Goal: Communication & Community: Answer question/provide support

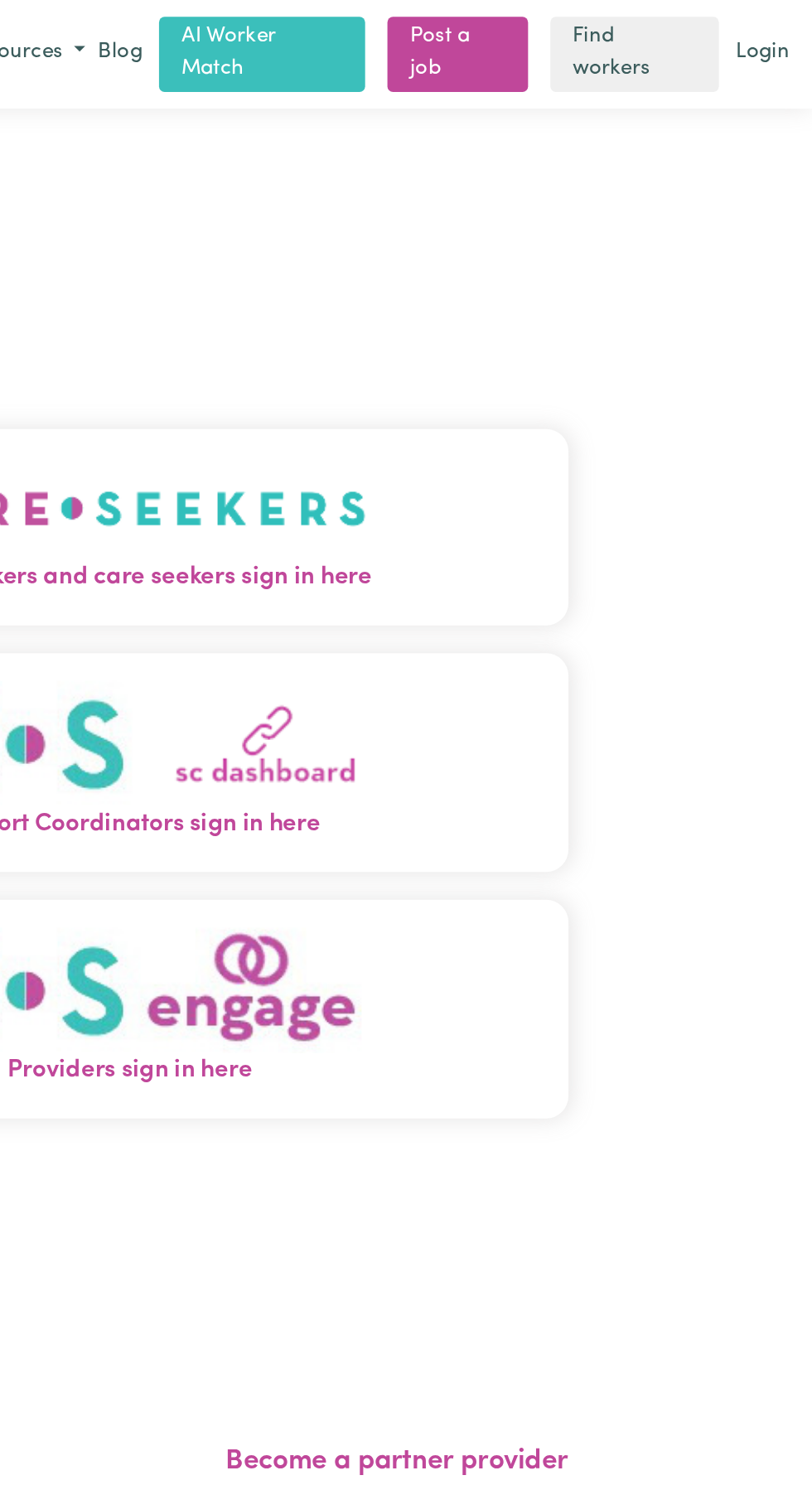
click at [434, 333] on img "Care workers and care seekers sign in here" at bounding box center [405, 302] width 283 height 62
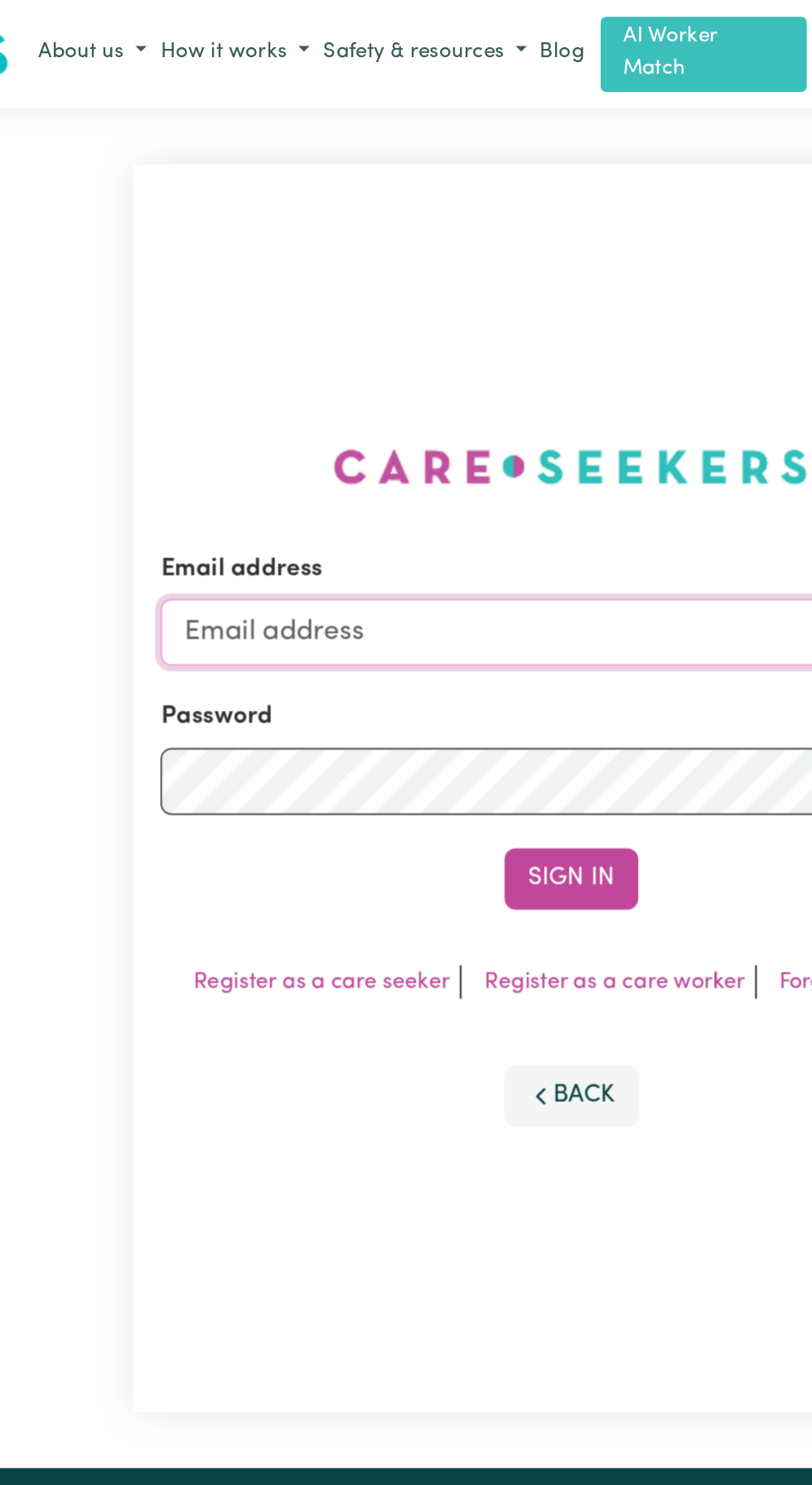
click at [276, 396] on input "Email address" at bounding box center [406, 376] width 488 height 40
type input "[EMAIL_ADDRESS][DOMAIN_NAME]"
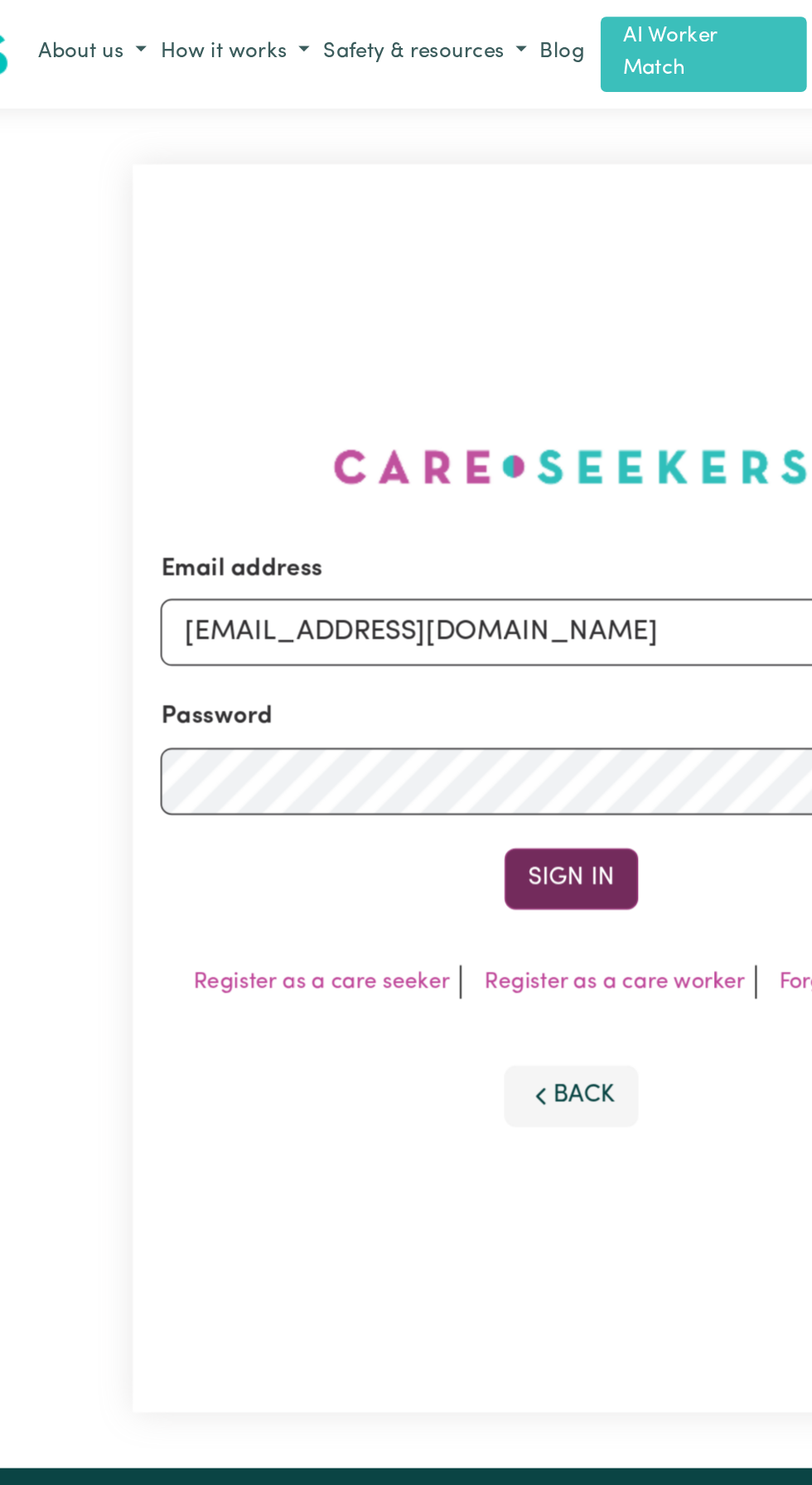
click at [408, 540] on button "Sign In" at bounding box center [406, 522] width 79 height 37
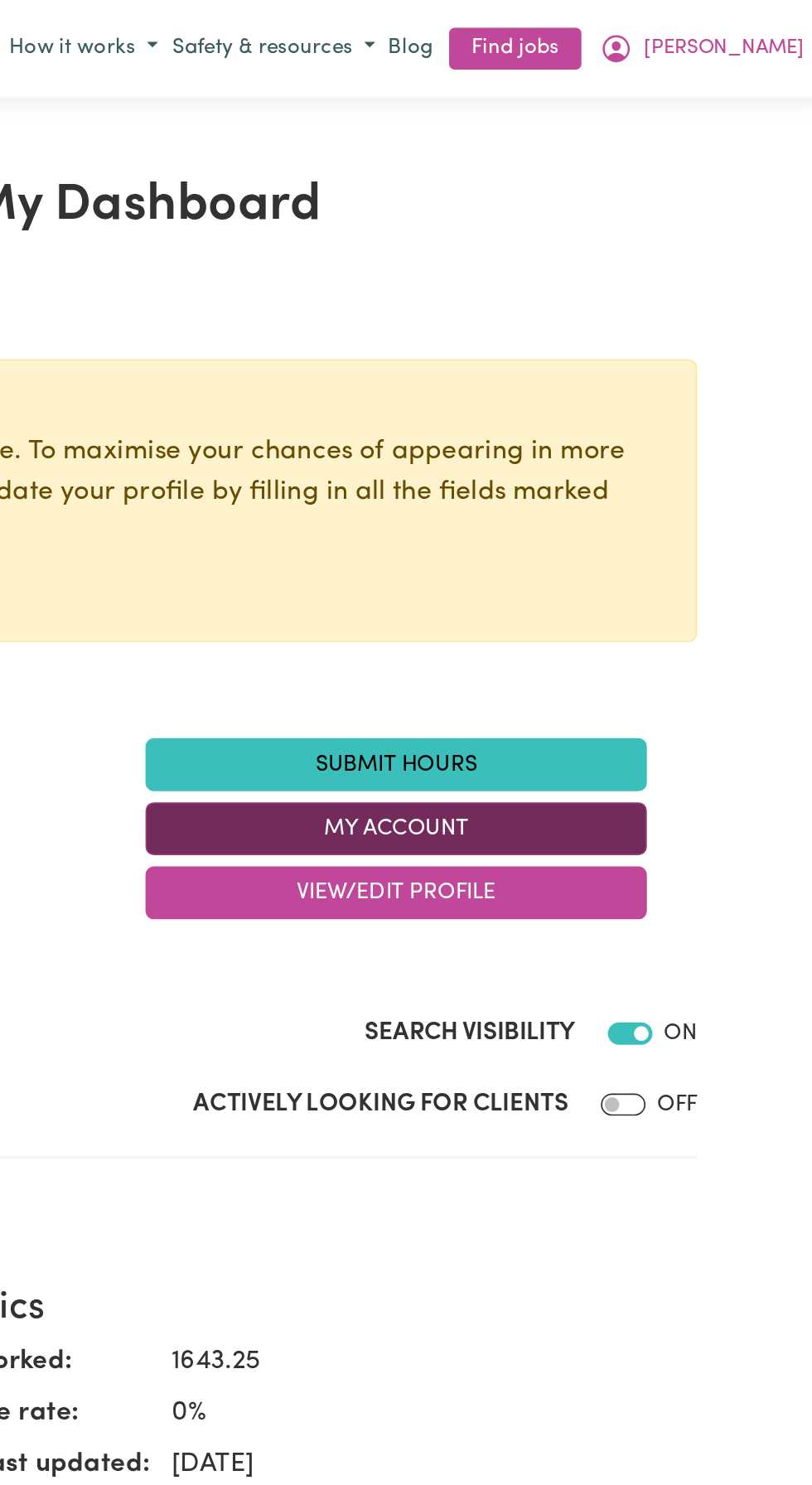
click at [553, 491] on button "My Account" at bounding box center [555, 492] width 298 height 31
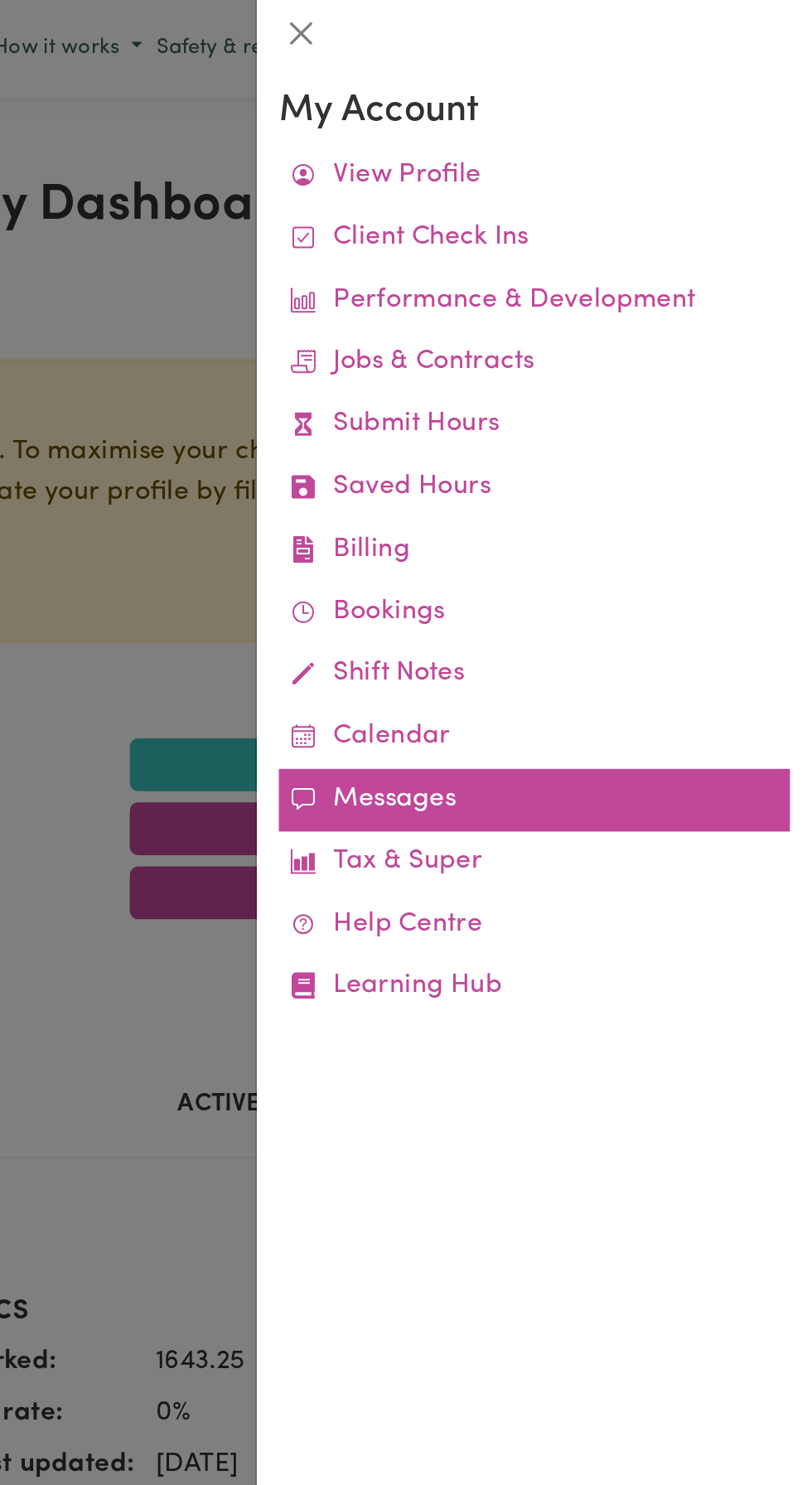
click at [576, 484] on link "Messages" at bounding box center [646, 475] width 304 height 37
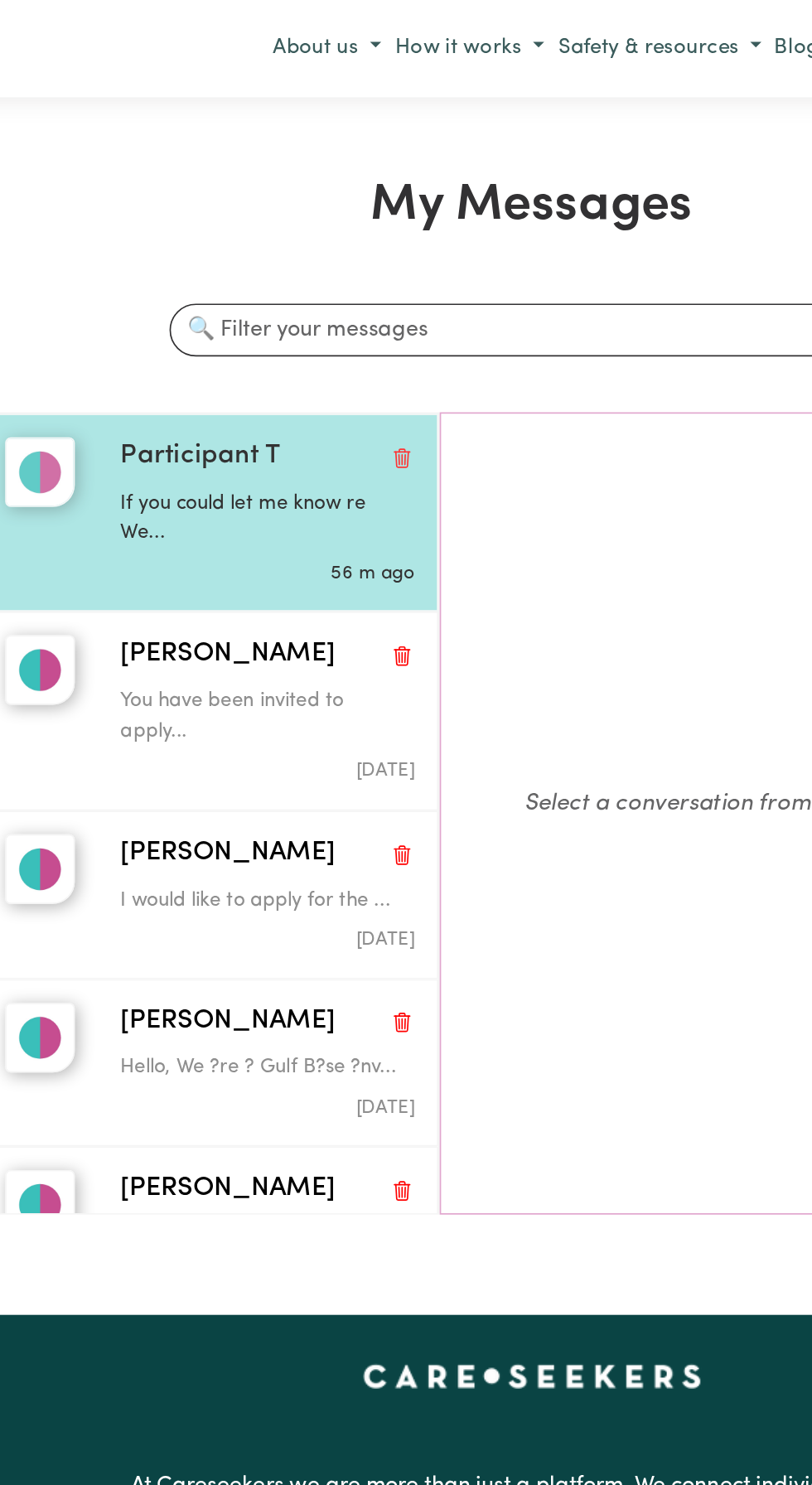
click at [219, 293] on p "If you could let me know re We..." at bounding box center [249, 309] width 175 height 36
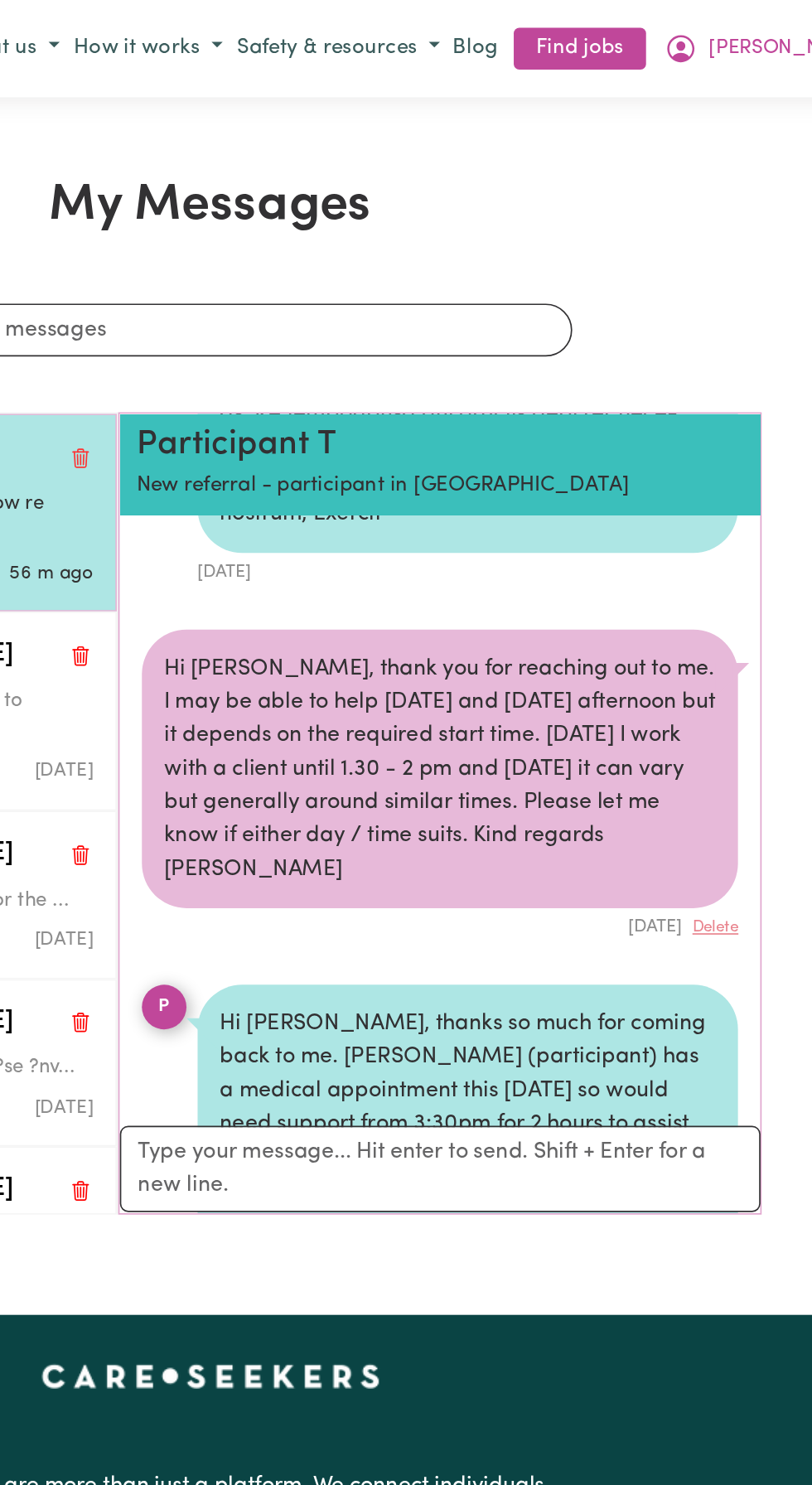
scroll to position [732, 0]
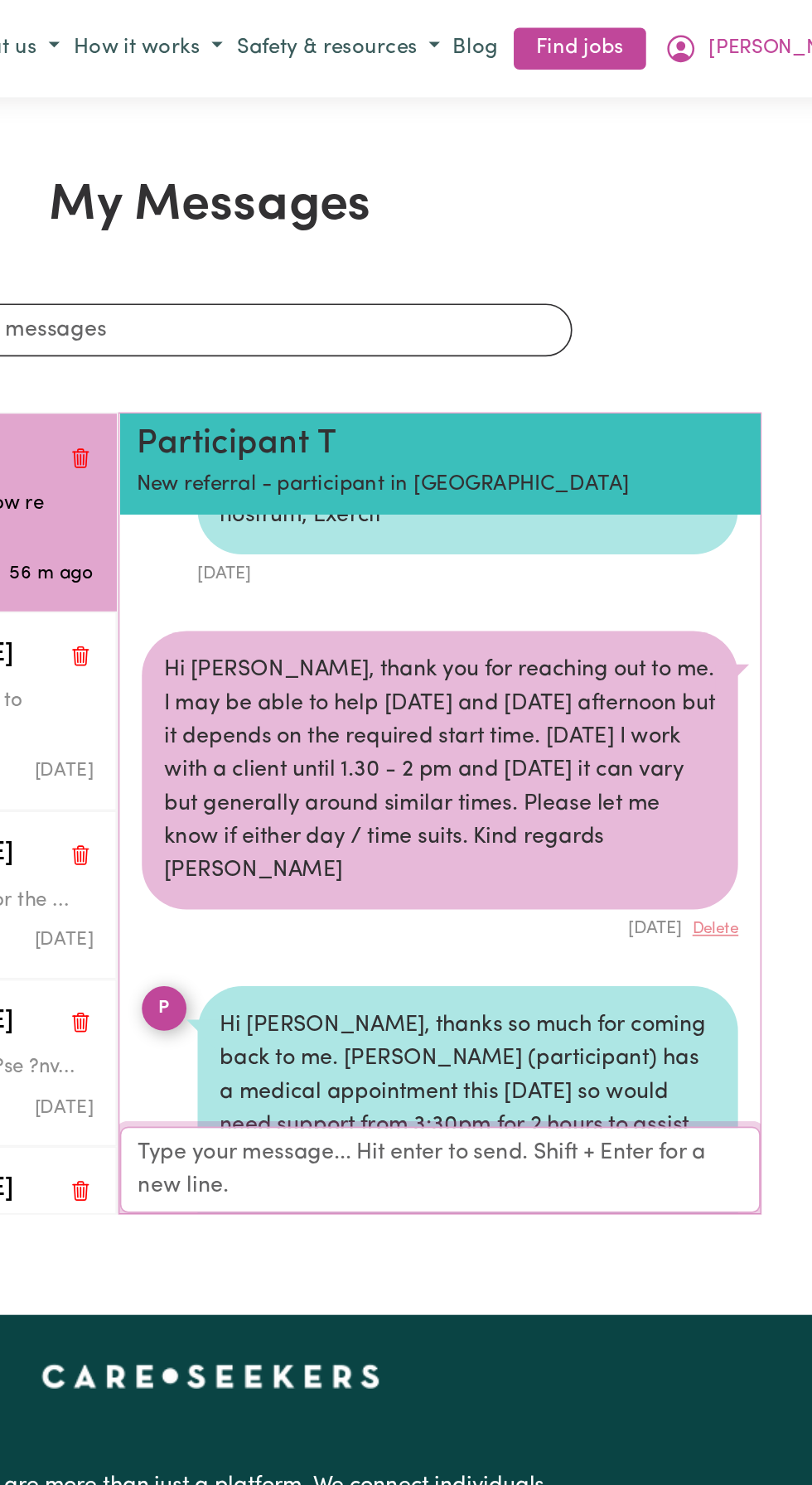
click at [384, 691] on textarea "Your reply" at bounding box center [542, 696] width 381 height 51
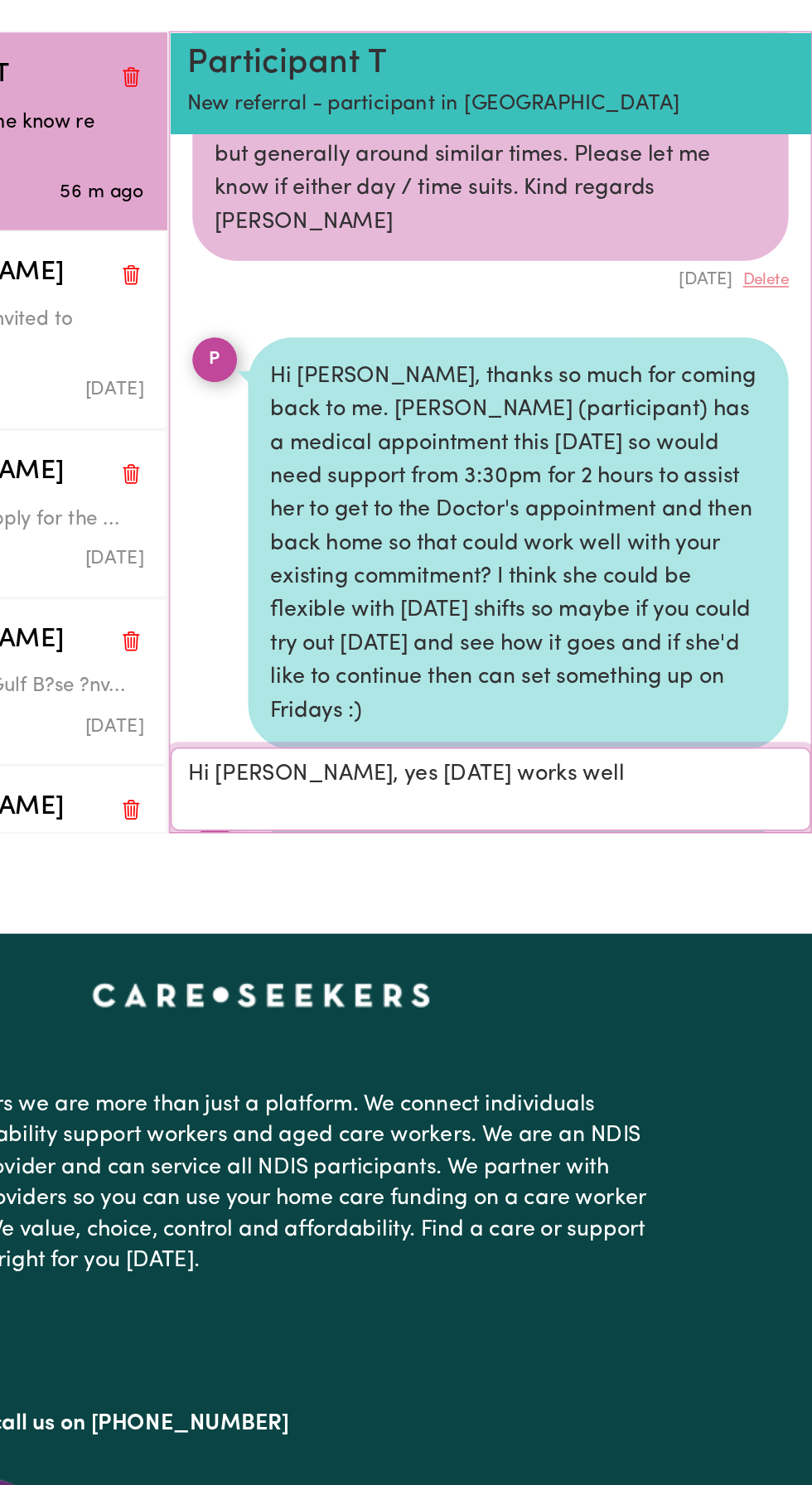
scroll to position [895, 0]
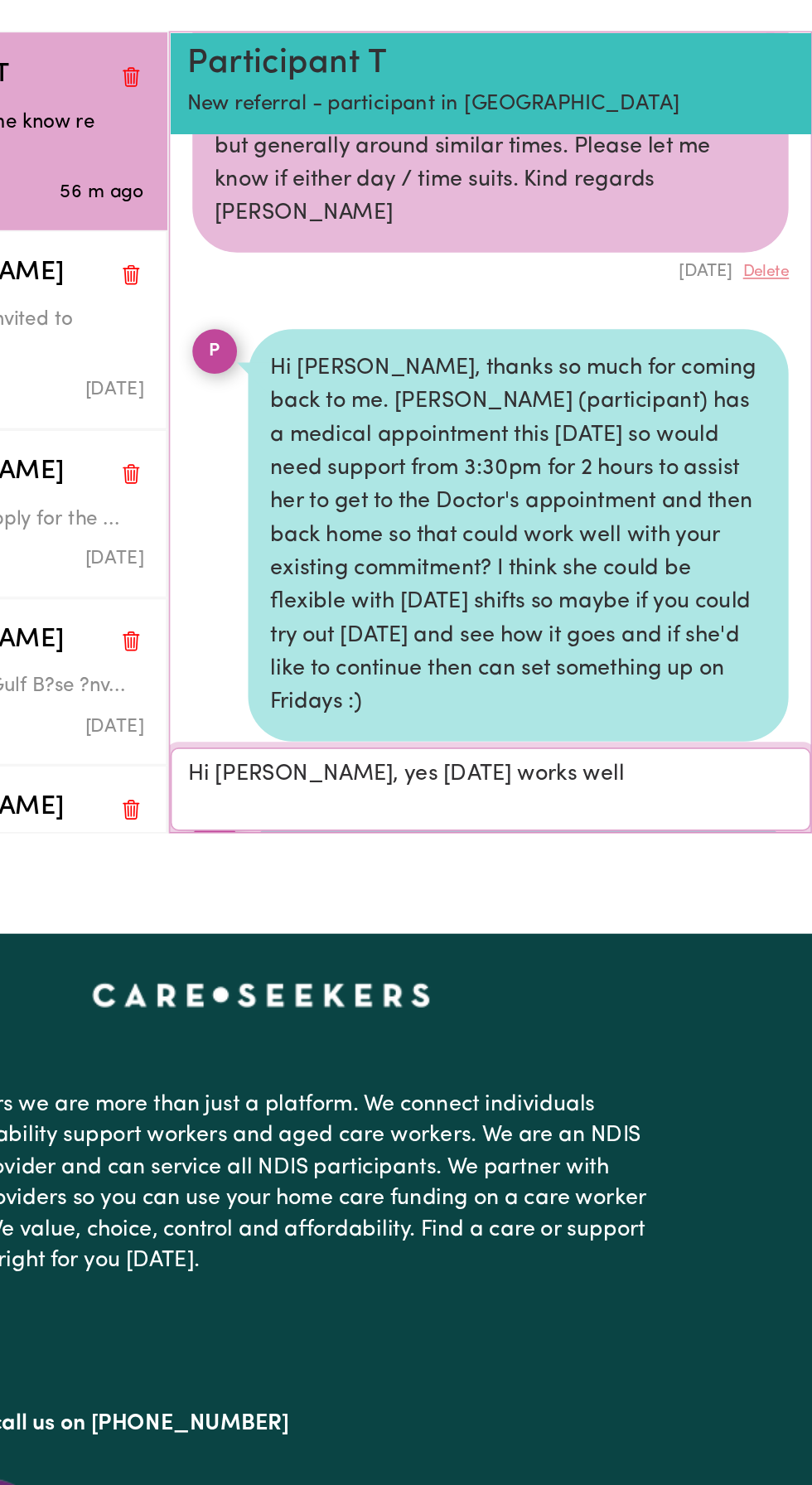
click at [615, 689] on textarea "Hi [PERSON_NAME], yes [DATE] works well" at bounding box center [542, 697] width 381 height 50
click at [459, 685] on textarea "Hi [PERSON_NAME], yes [DATE]" at bounding box center [542, 697] width 381 height 50
click at [556, 687] on textarea "Hi [PERSON_NAME], yes [DATE]" at bounding box center [542, 697] width 381 height 50
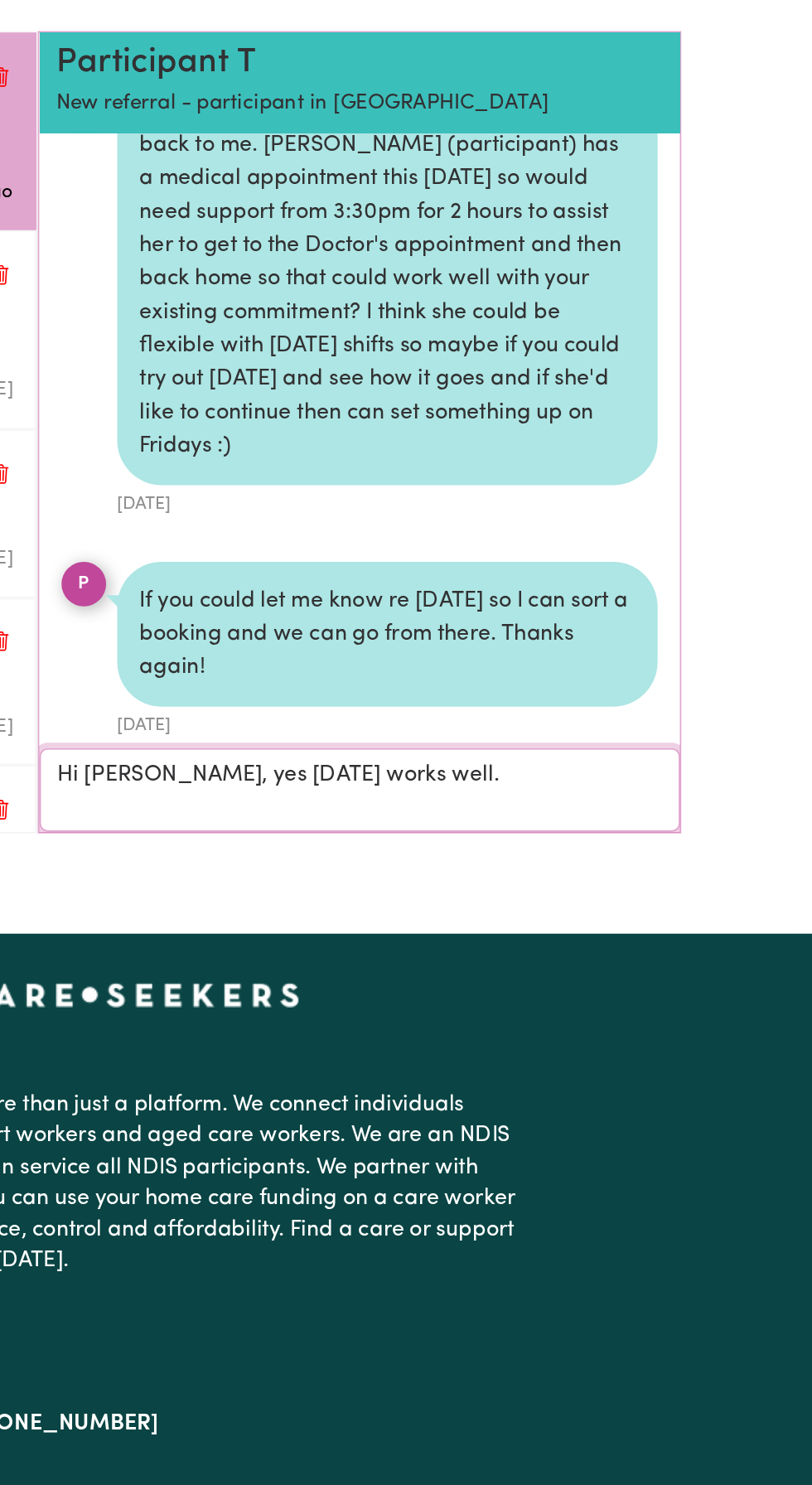
scroll to position [0, 0]
click at [646, 696] on textarea "Hi [PERSON_NAME], yes [DATE] works well." at bounding box center [542, 697] width 381 height 50
type textarea "Hi [PERSON_NAME], yes [DATE] works well."
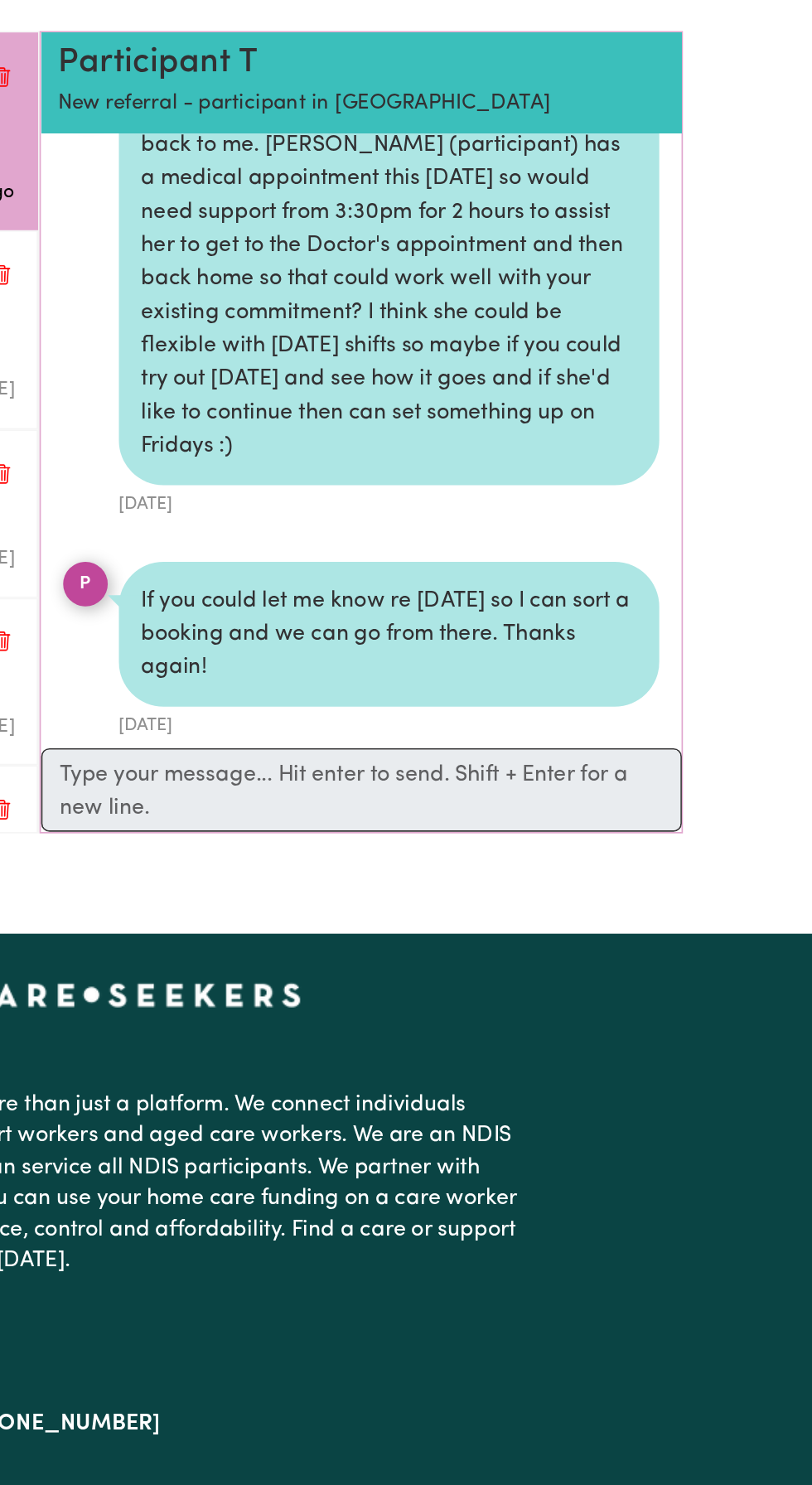
scroll to position [1141, 0]
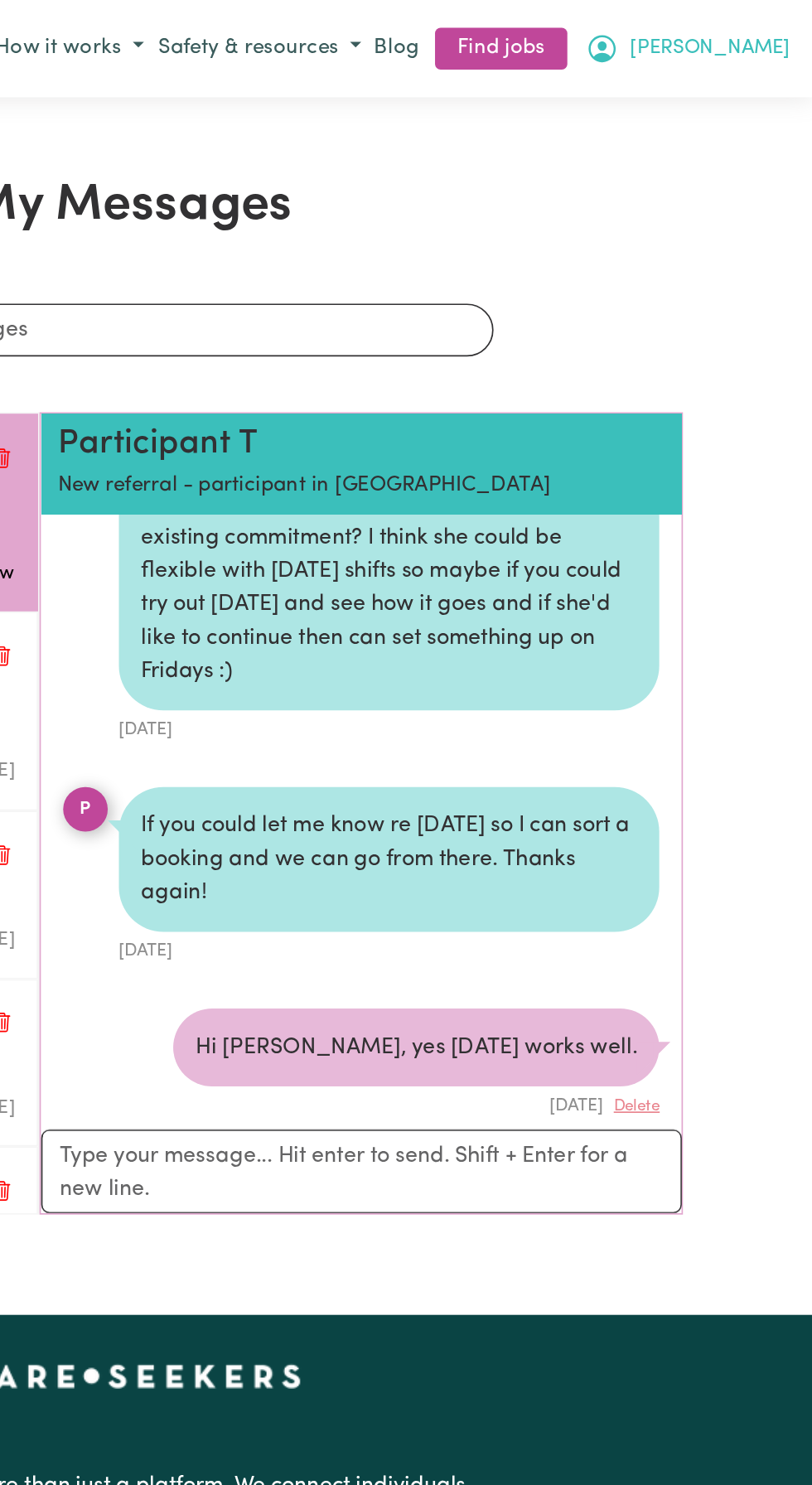
click at [786, 29] on button "[PERSON_NAME]" at bounding box center [736, 29] width 130 height 28
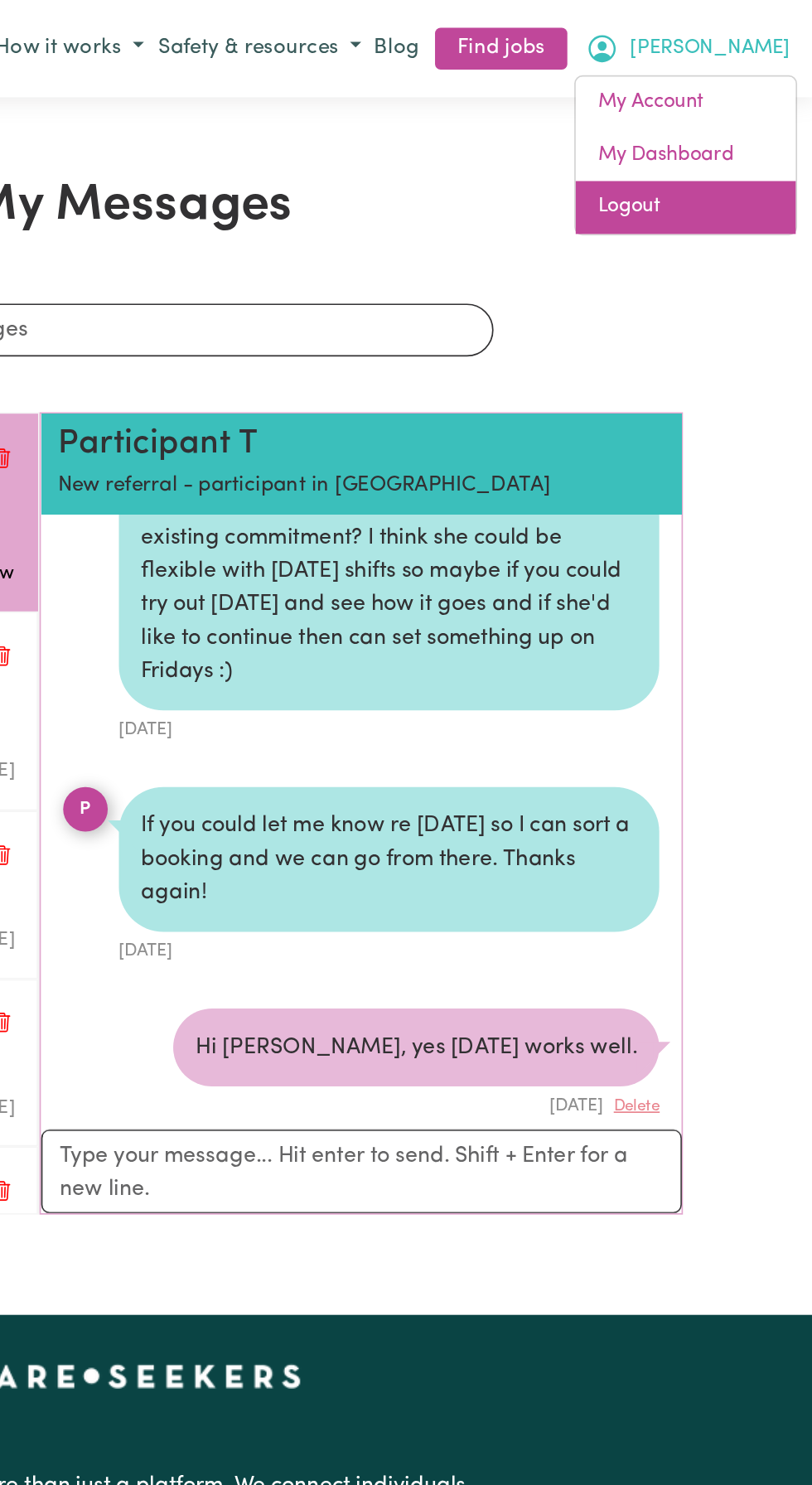
click at [719, 130] on link "Logout" at bounding box center [735, 123] width 131 height 31
